Goal: Information Seeking & Learning: Learn about a topic

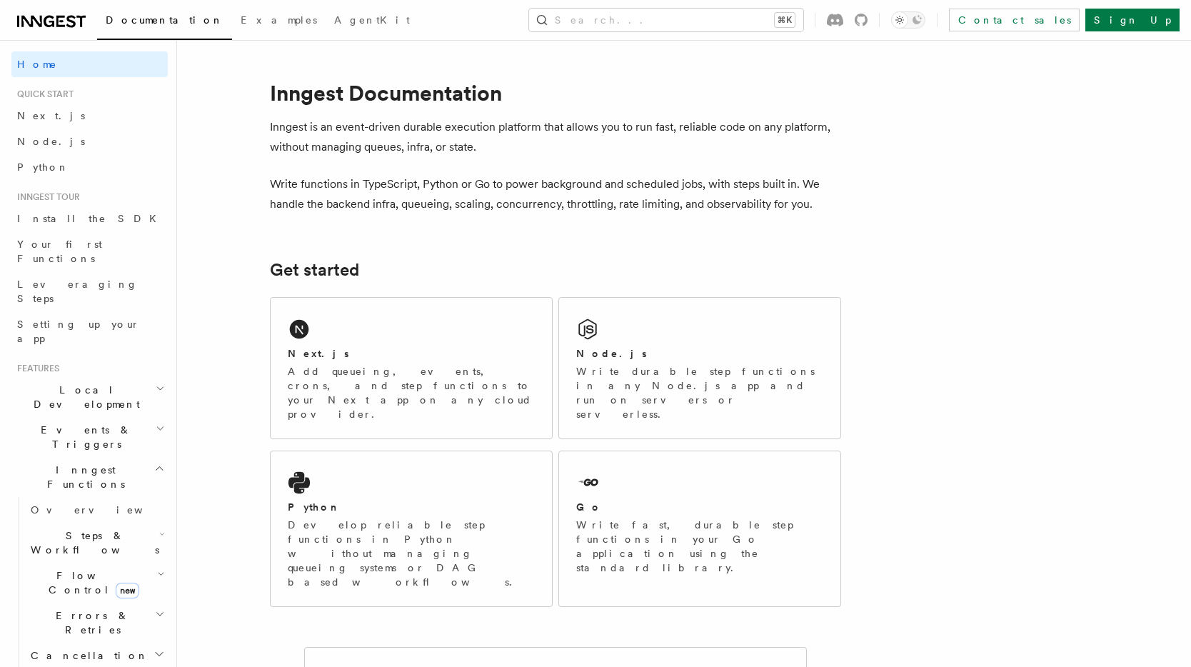
scroll to position [16, 0]
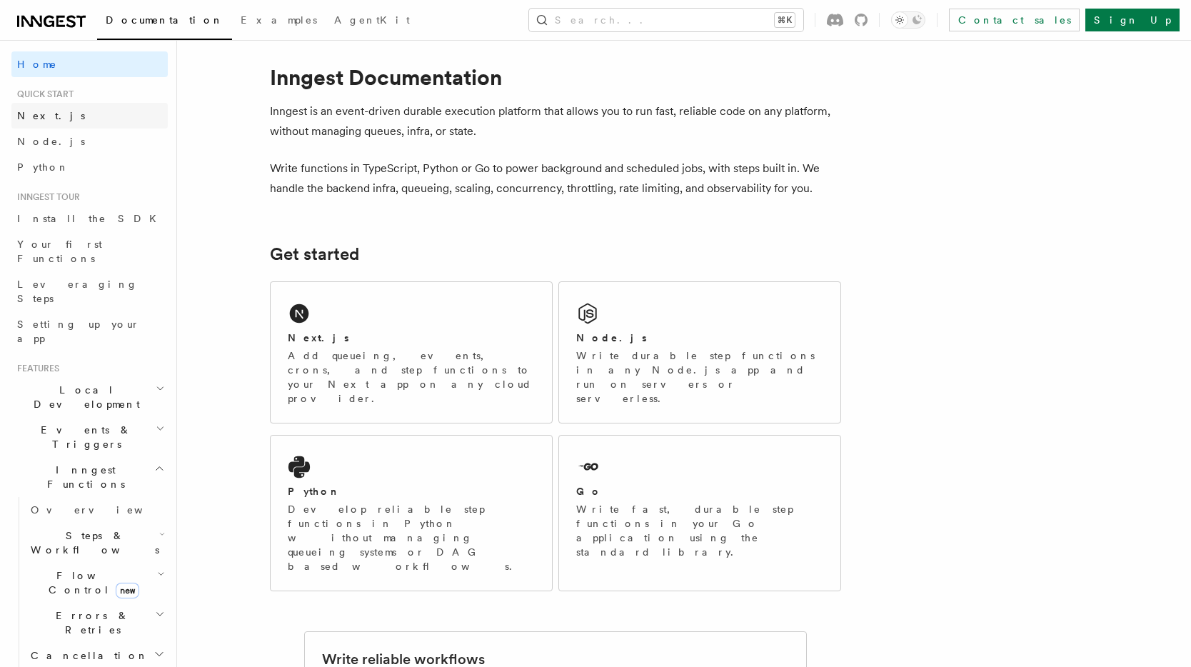
click at [37, 115] on span "Next.js" at bounding box center [51, 115] width 68 height 11
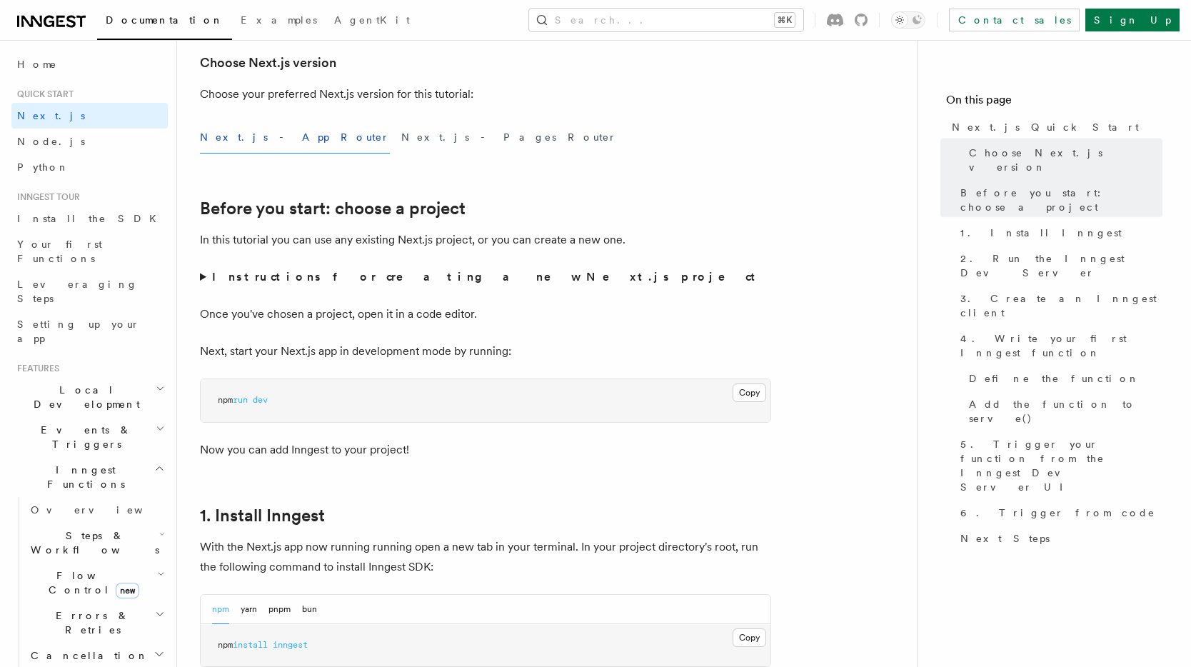
scroll to position [343, 0]
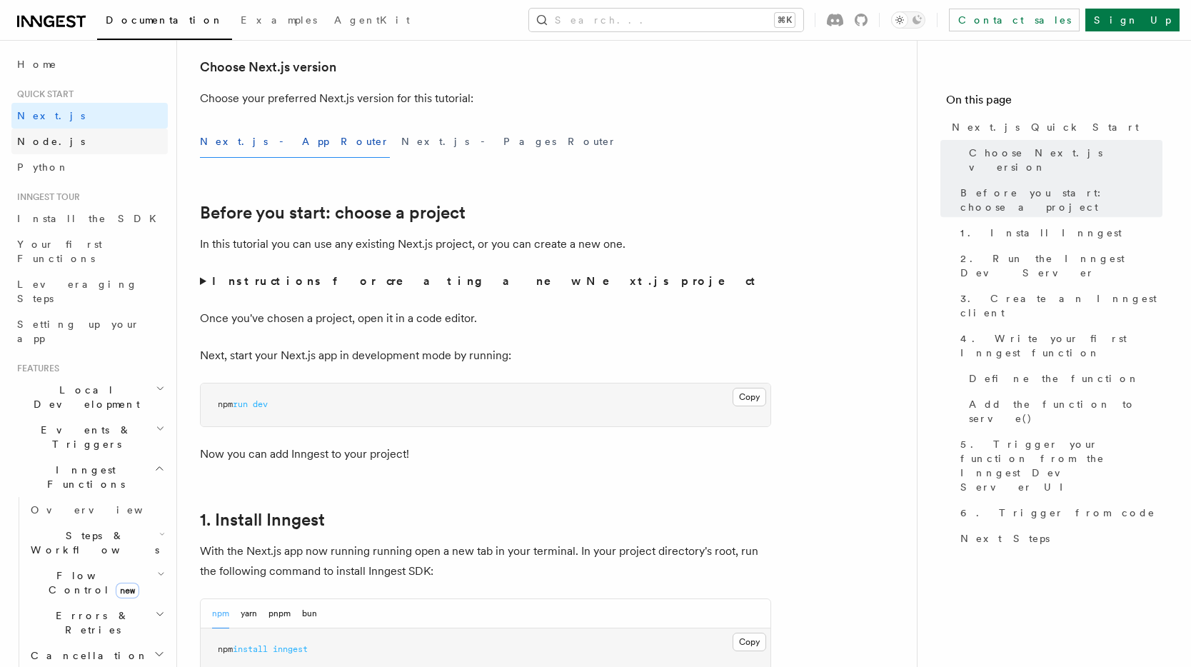
click at [56, 141] on link "Node.js" at bounding box center [89, 142] width 156 height 26
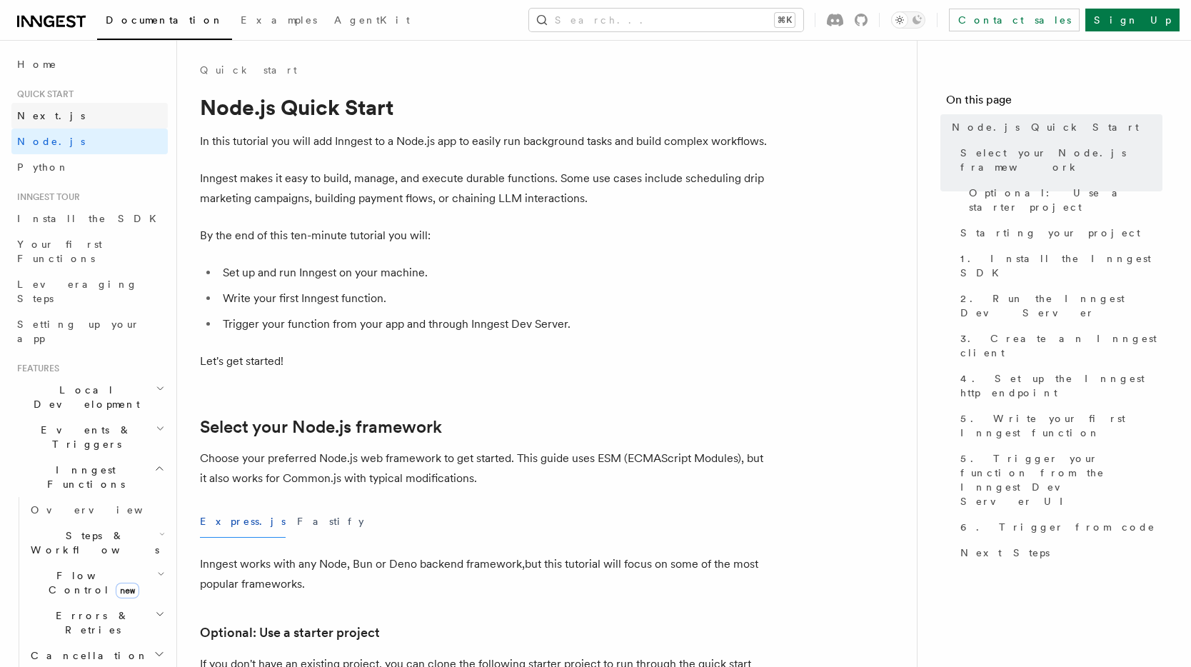
click at [74, 117] on link "Next.js" at bounding box center [89, 116] width 156 height 26
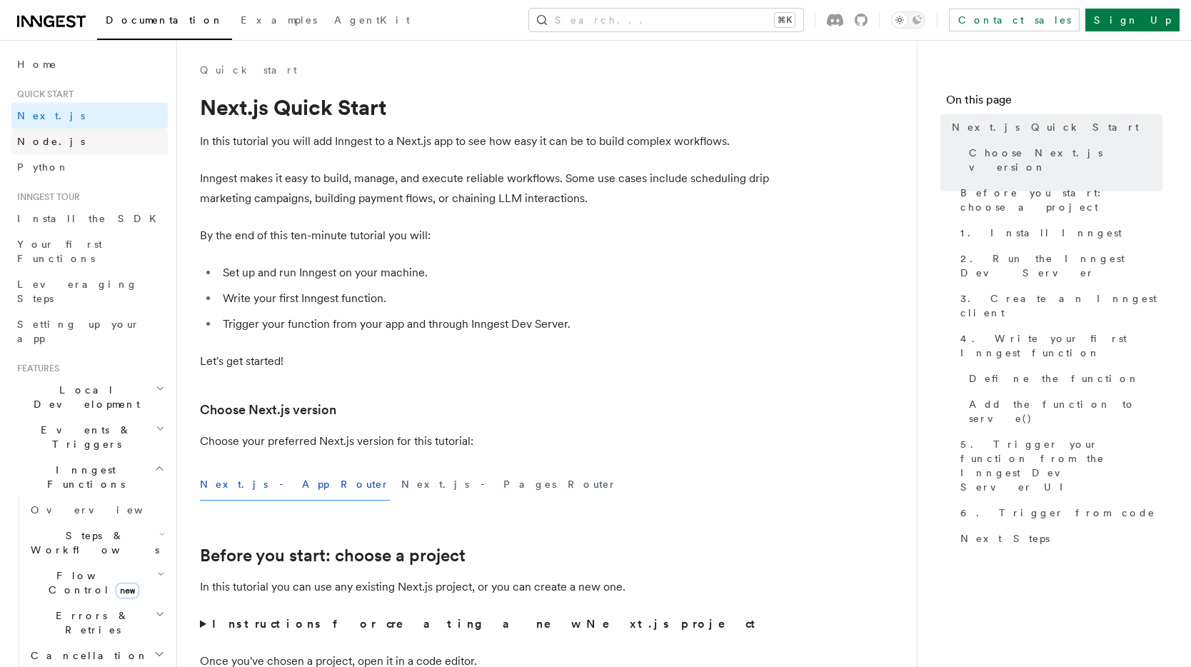
click at [71, 141] on link "Node.js" at bounding box center [89, 142] width 156 height 26
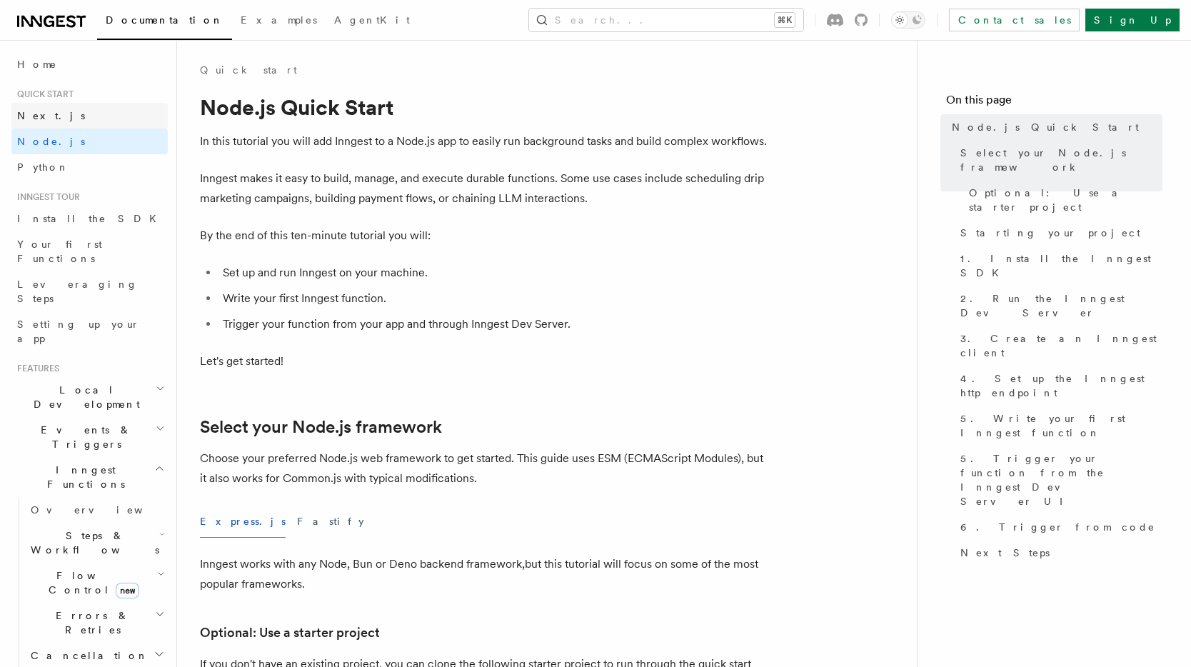
click at [76, 120] on link "Next.js" at bounding box center [89, 116] width 156 height 26
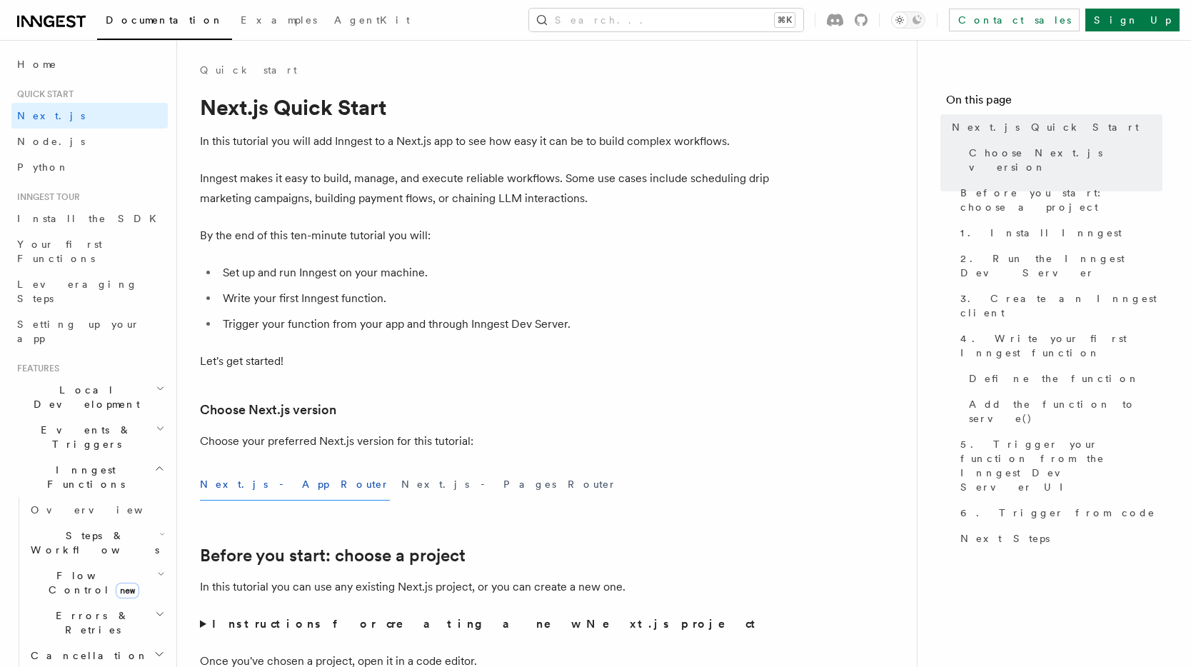
scroll to position [38, 0]
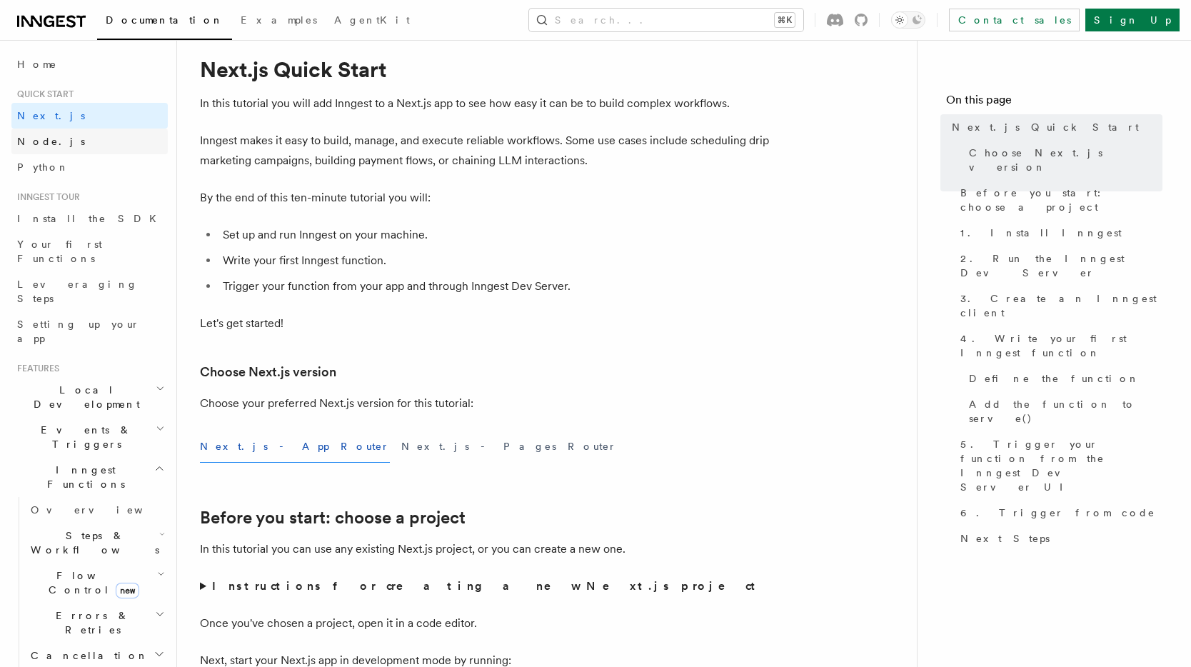
click at [118, 151] on link "Node.js" at bounding box center [89, 142] width 156 height 26
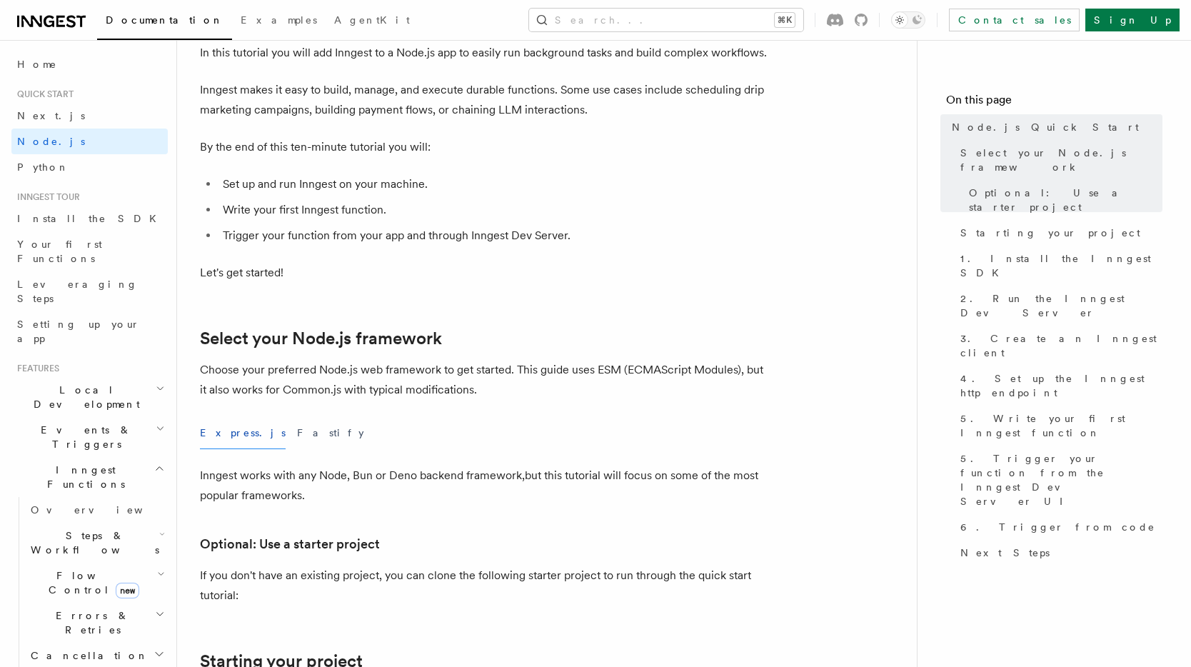
scroll to position [90, 0]
click at [232, 27] on link "Examples" at bounding box center [279, 21] width 94 height 34
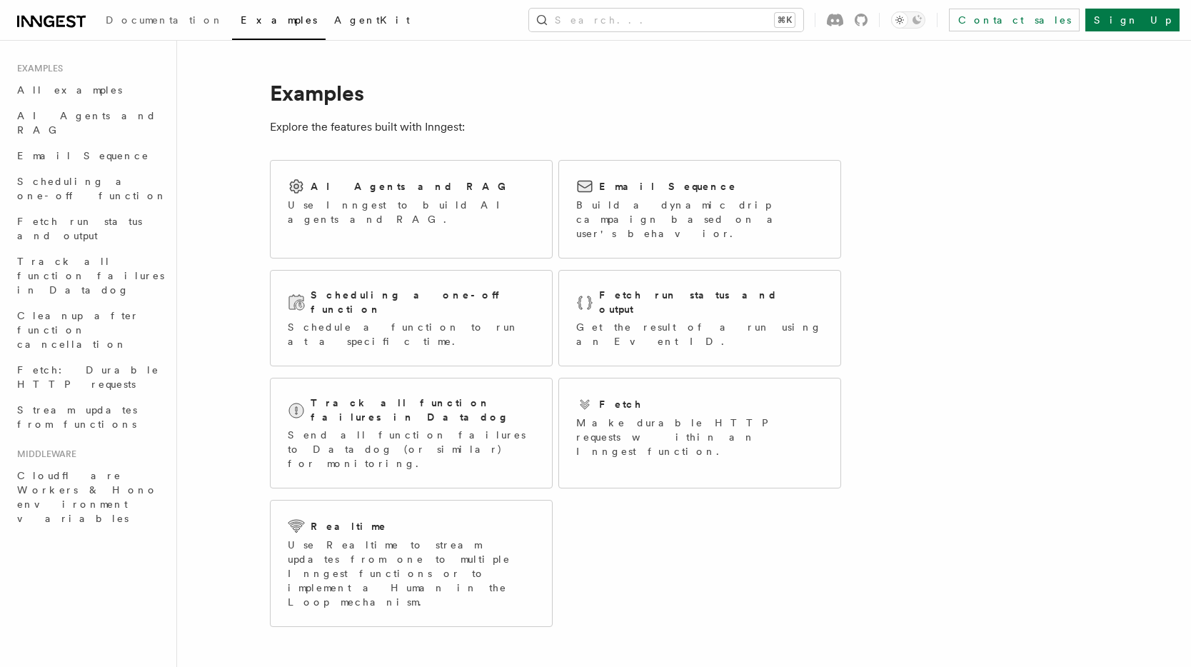
click at [334, 19] on span "AgentKit" at bounding box center [372, 19] width 76 height 11
